Goal: Information Seeking & Learning: Compare options

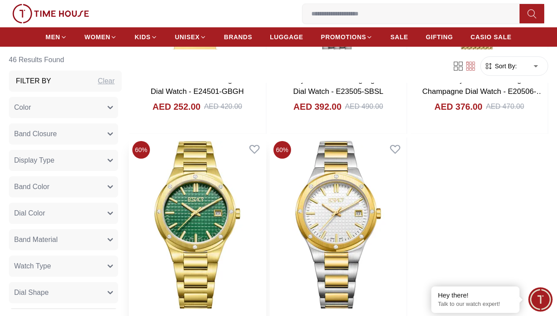
scroll to position [1736, 0]
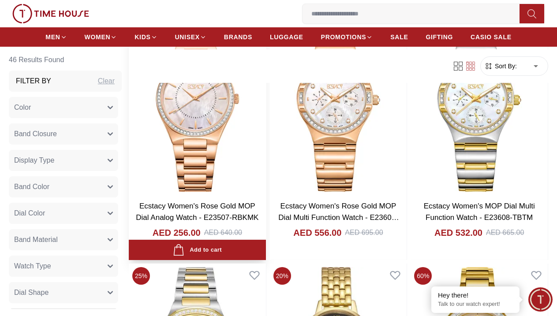
scroll to position [3016, 0]
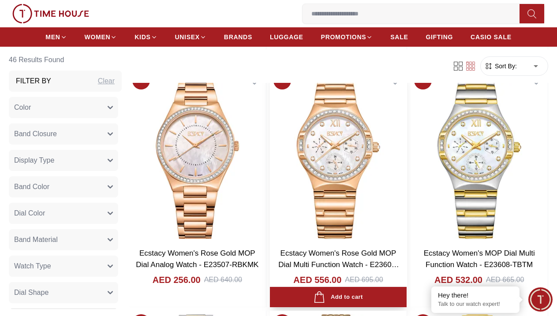
click at [313, 161] on img at bounding box center [338, 155] width 137 height 174
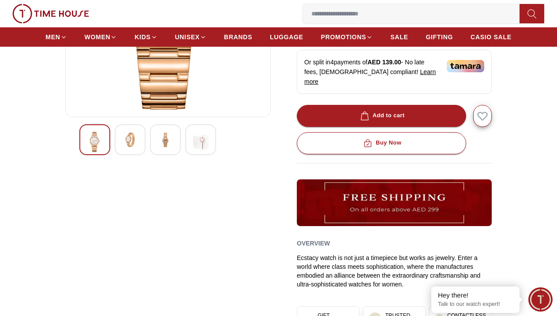
scroll to position [138, 0]
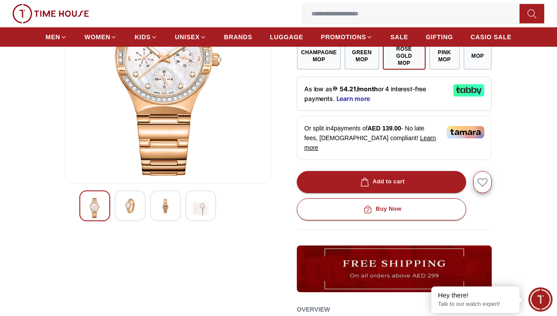
click at [135, 209] on img at bounding box center [130, 206] width 16 height 16
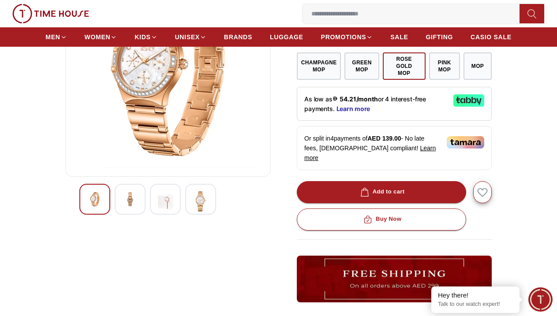
scroll to position [118, 0]
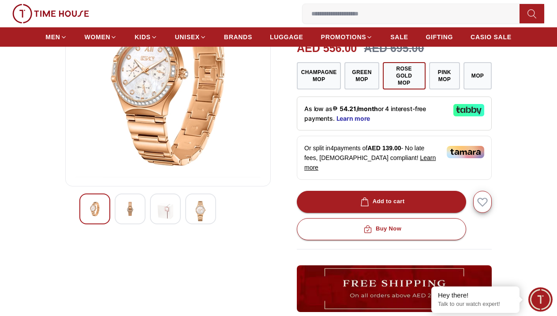
click at [170, 211] on img at bounding box center [165, 211] width 16 height 20
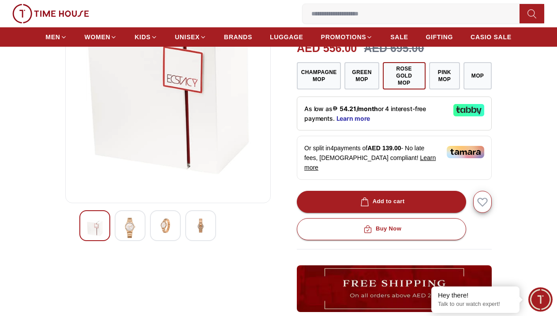
click at [191, 212] on div at bounding box center [200, 225] width 31 height 31
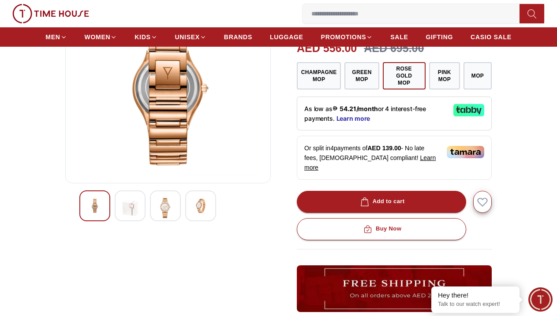
click at [197, 216] on div at bounding box center [200, 205] width 31 height 31
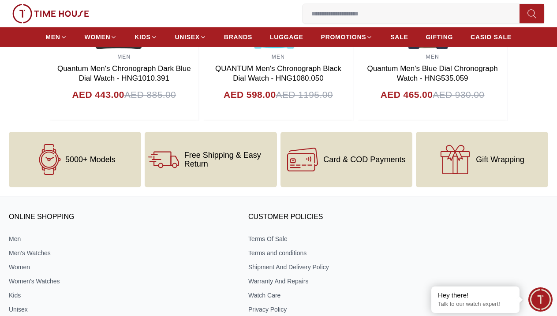
scroll to position [1016, 0]
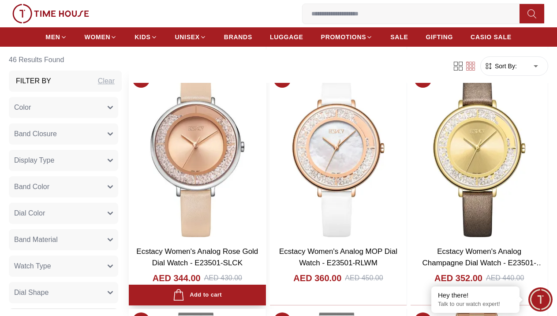
scroll to position [837, 0]
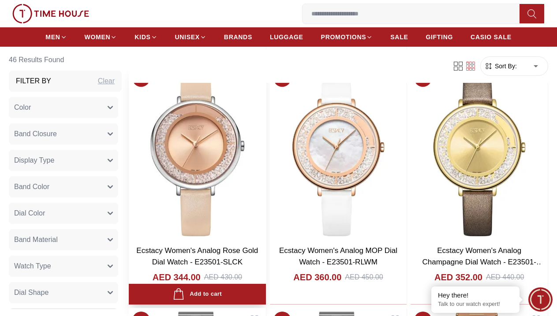
click at [199, 163] on img at bounding box center [197, 153] width 137 height 174
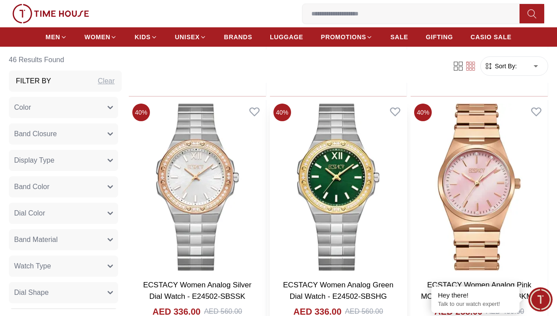
scroll to position [1041, 0]
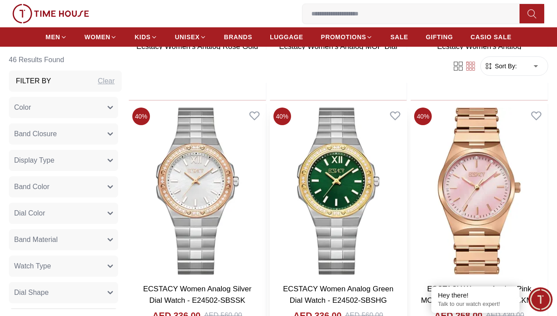
click at [334, 178] on img at bounding box center [338, 191] width 137 height 174
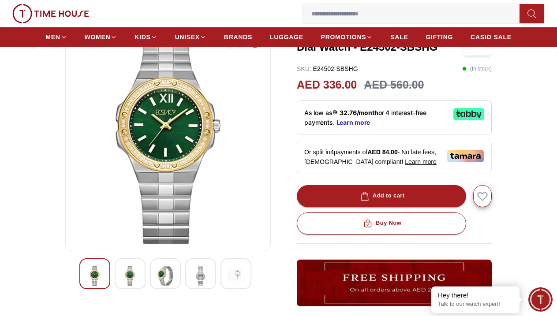
scroll to position [255, 0]
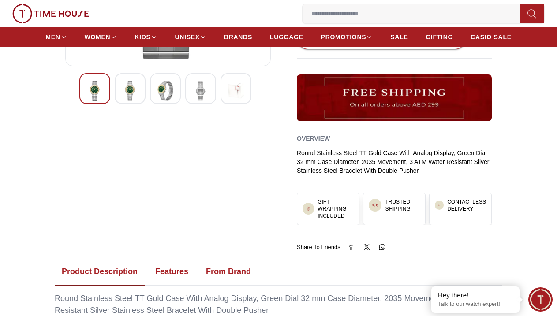
click at [135, 99] on img at bounding box center [130, 91] width 16 height 20
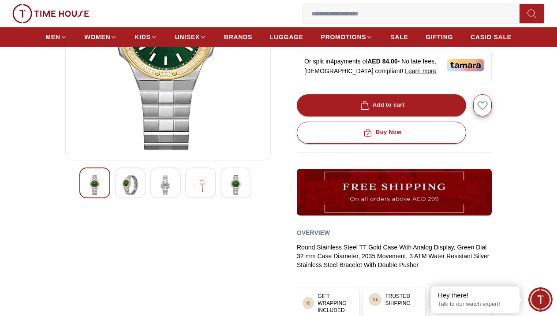
scroll to position [160, 0]
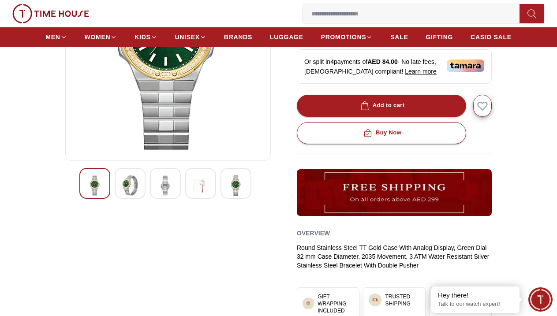
click at [172, 192] on img at bounding box center [165, 185] width 16 height 20
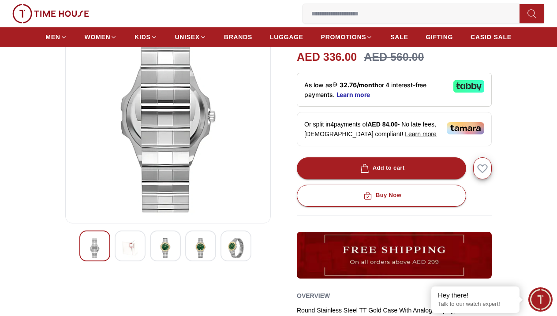
scroll to position [92, 0]
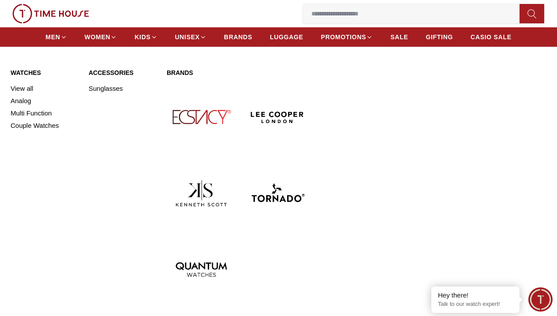
click at [194, 116] on img at bounding box center [201, 116] width 69 height 69
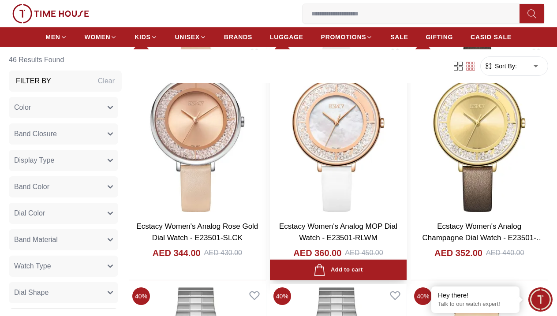
scroll to position [869, 0]
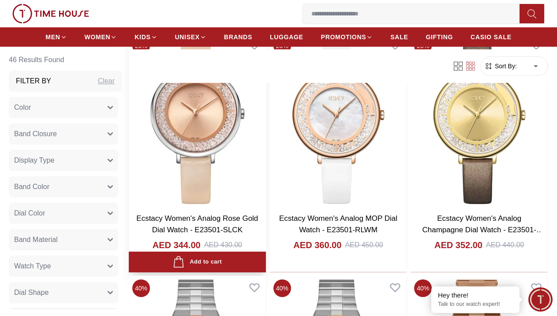
click at [199, 130] on img at bounding box center [197, 121] width 137 height 174
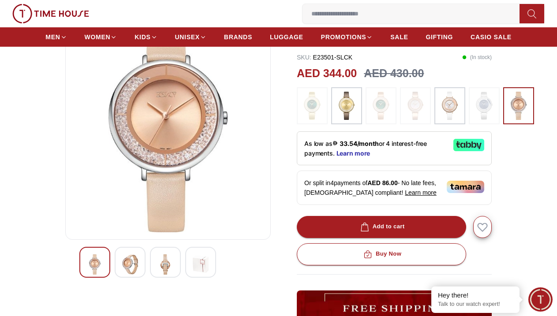
scroll to position [88, 0]
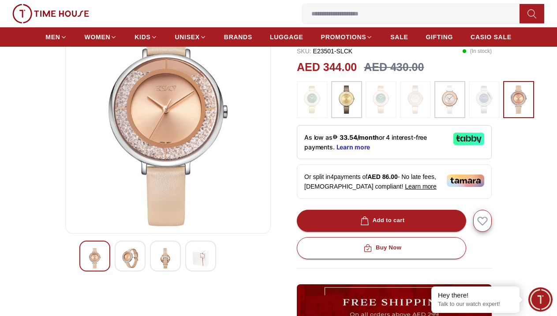
click at [129, 261] on img at bounding box center [130, 258] width 16 height 20
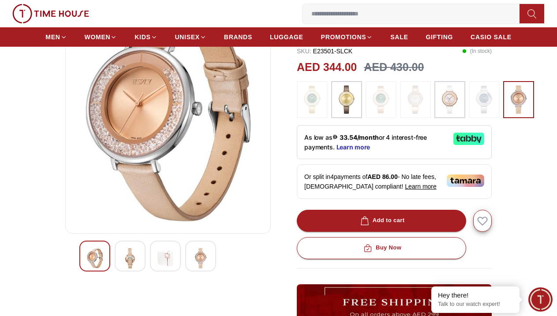
click at [164, 264] on img at bounding box center [165, 258] width 16 height 20
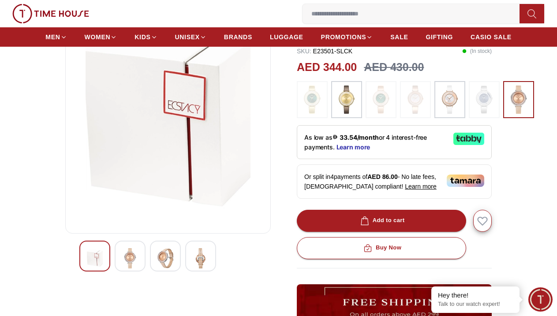
click at [197, 261] on img at bounding box center [201, 258] width 16 height 20
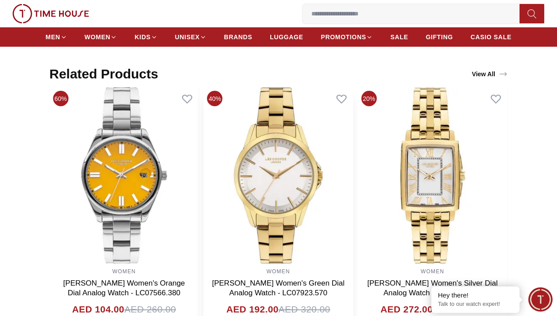
scroll to position [566, 0]
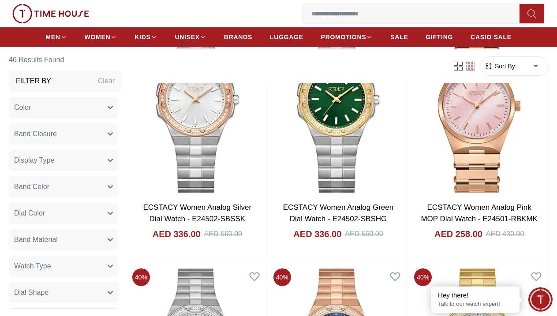
scroll to position [1125, 0]
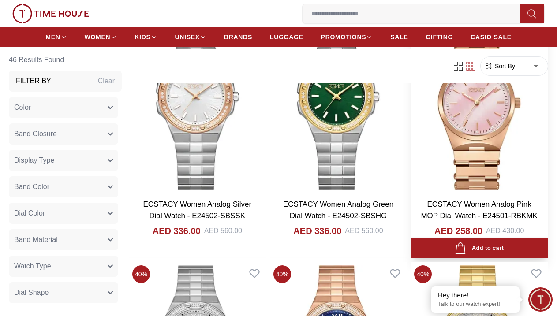
click at [477, 136] on img at bounding box center [478, 106] width 137 height 174
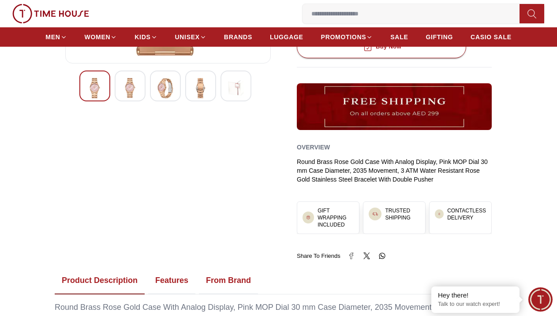
scroll to position [258, 0]
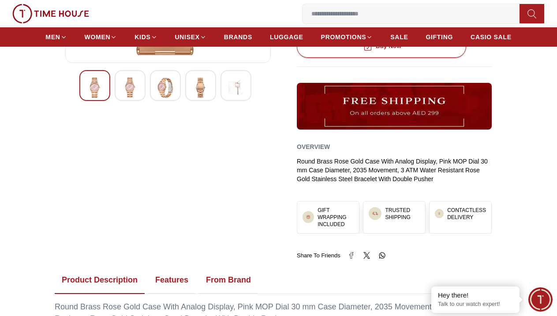
click at [128, 90] on img at bounding box center [130, 88] width 16 height 20
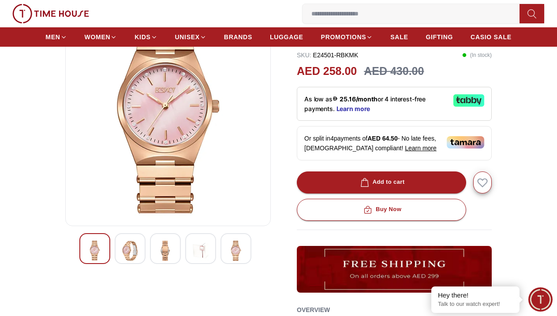
scroll to position [89, 0]
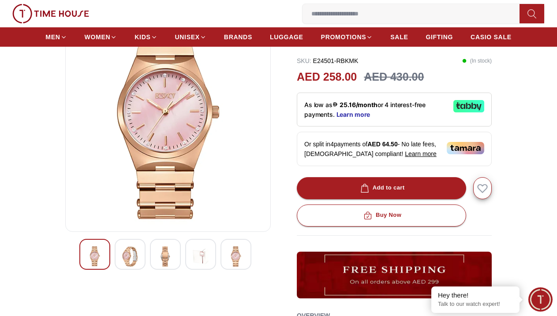
click at [165, 259] on img at bounding box center [165, 256] width 16 height 20
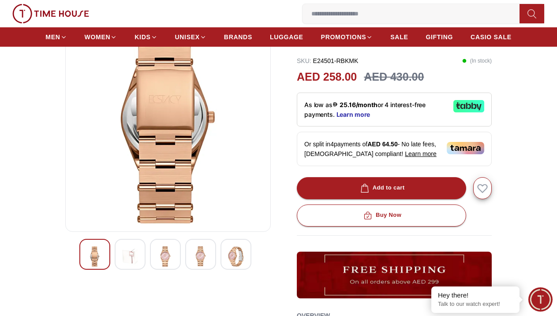
click at [194, 261] on img at bounding box center [201, 256] width 16 height 20
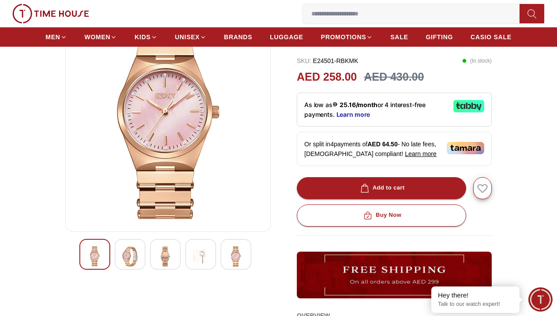
click at [233, 262] on img at bounding box center [236, 256] width 16 height 20
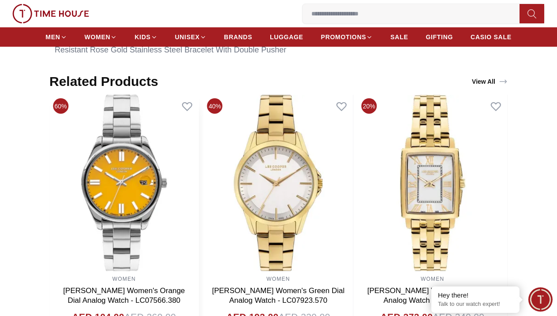
scroll to position [520, 0]
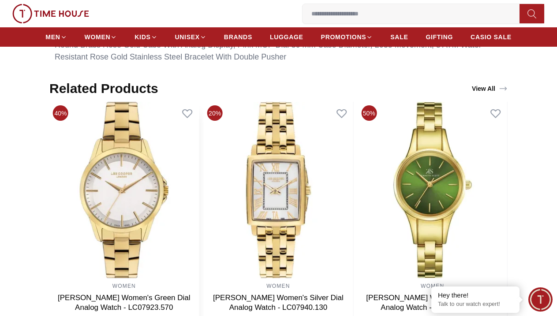
click at [199, 186] on img at bounding box center [123, 190] width 149 height 176
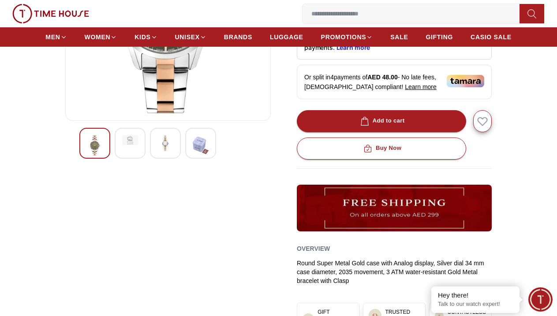
scroll to position [201, 0]
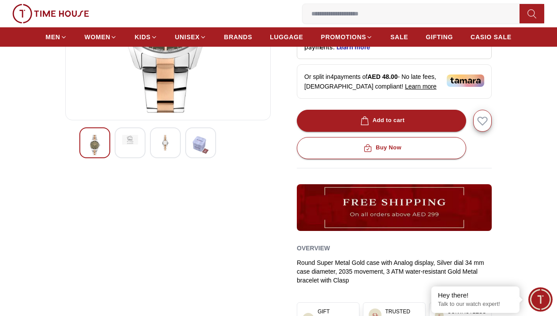
click at [165, 153] on div at bounding box center [165, 142] width 31 height 31
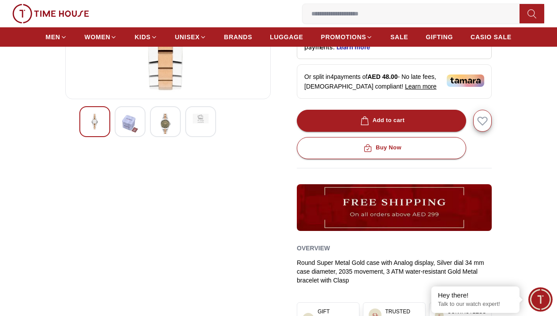
click at [130, 124] on img at bounding box center [130, 124] width 16 height 20
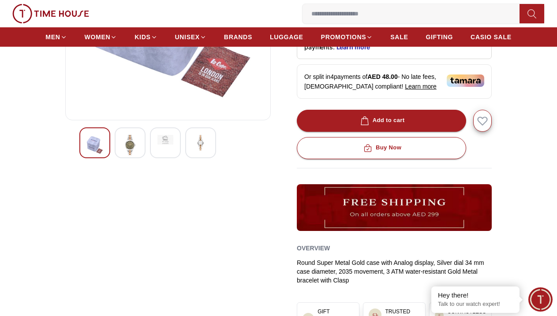
click at [207, 144] on img at bounding box center [201, 143] width 16 height 16
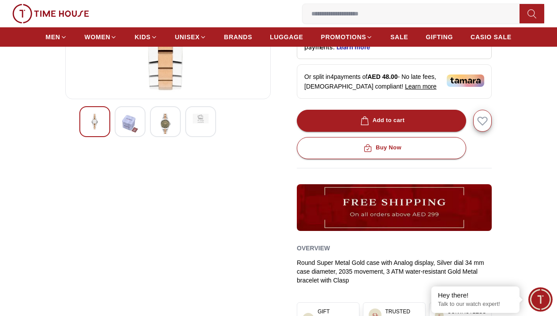
click at [89, 128] on img at bounding box center [95, 122] width 16 height 16
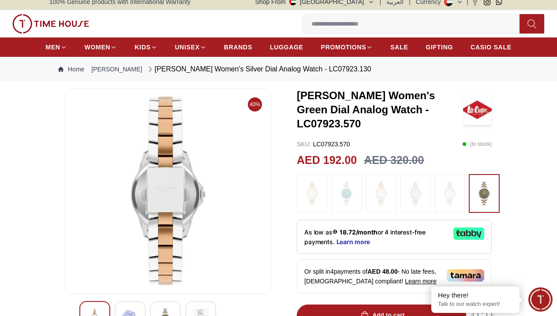
scroll to position [4, 0]
